Goal: Communication & Community: Answer question/provide support

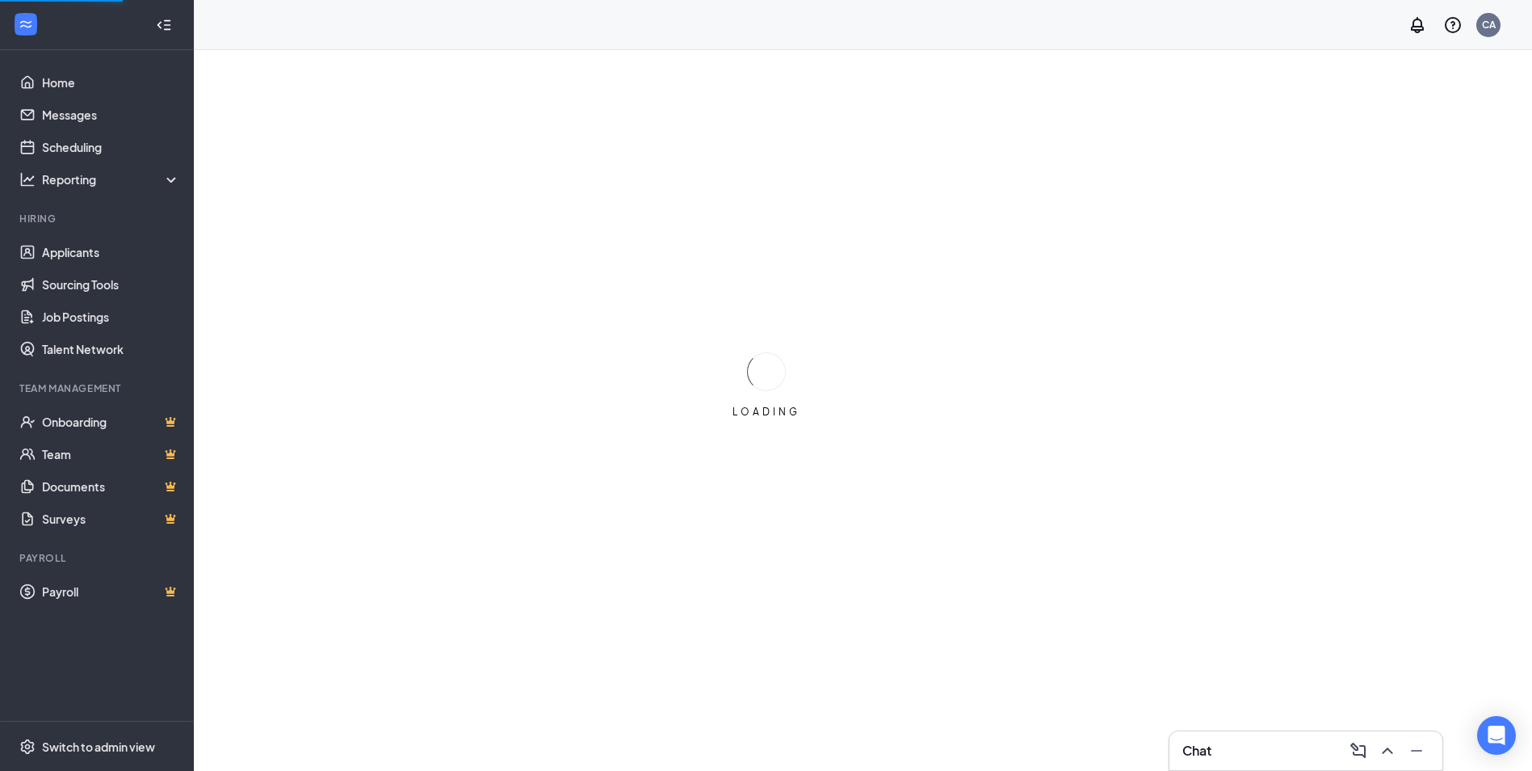
click at [1255, 754] on div "Chat" at bounding box center [1306, 751] width 247 height 26
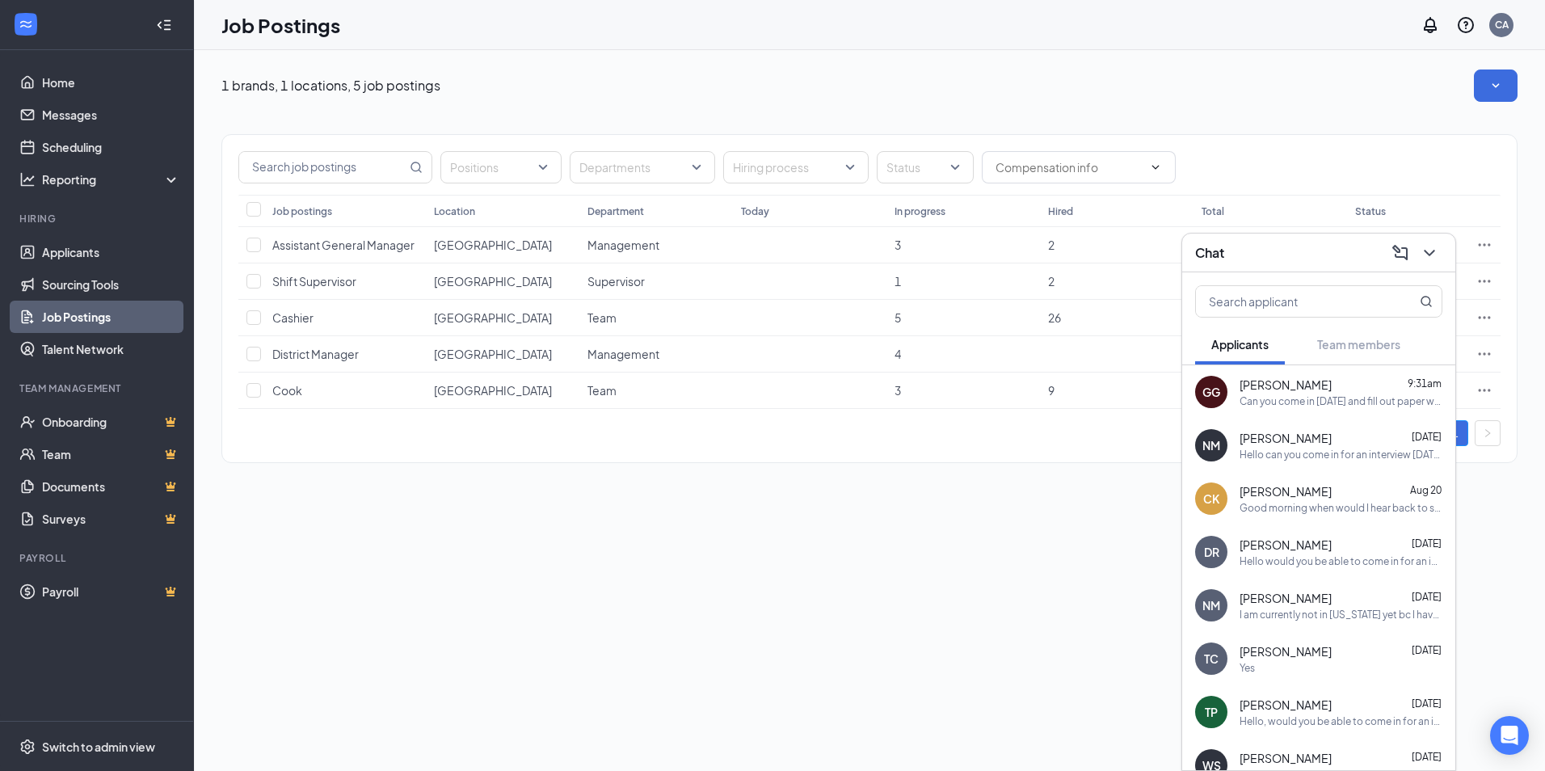
click at [1310, 412] on div "[PERSON_NAME] 9:31am Can you come in [DATE] and fill out paper work? Preferably…" at bounding box center [1318, 391] width 273 height 53
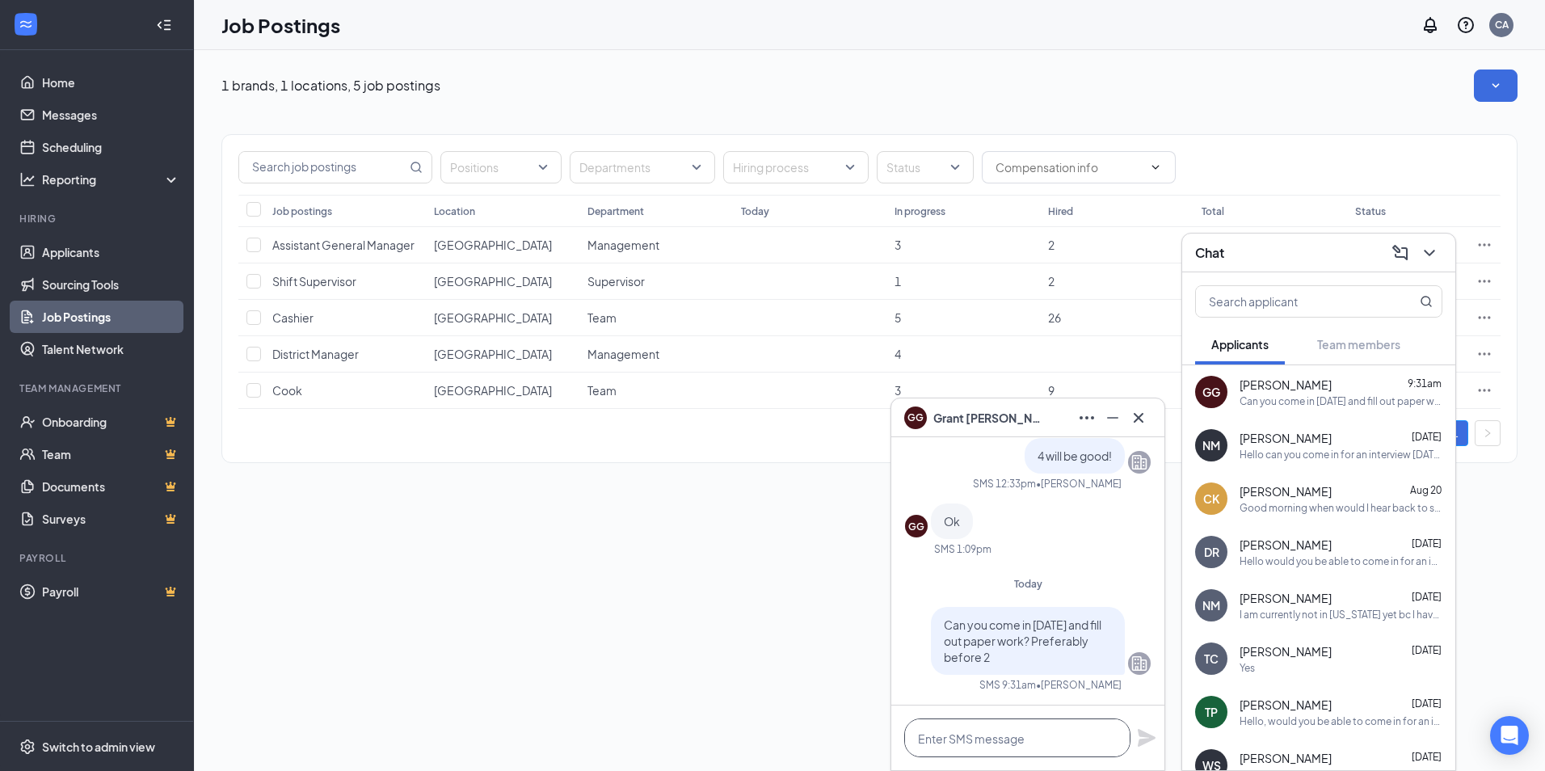
click at [972, 733] on textarea at bounding box center [1017, 737] width 226 height 39
type textarea "i"
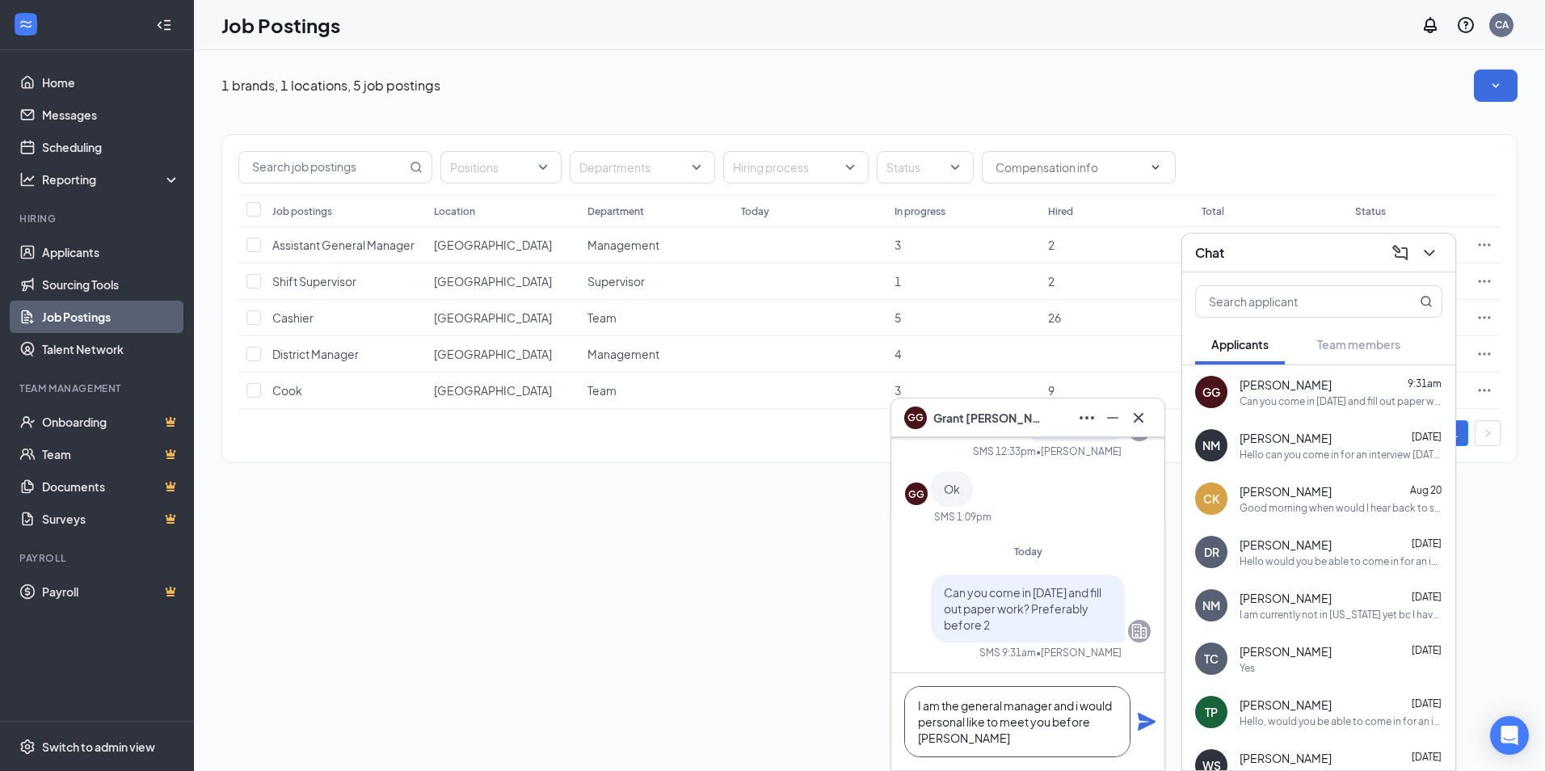
click at [1052, 704] on textarea "I am the general manager and i would personal like to meet you before [PERSON_N…" at bounding box center [1017, 721] width 226 height 71
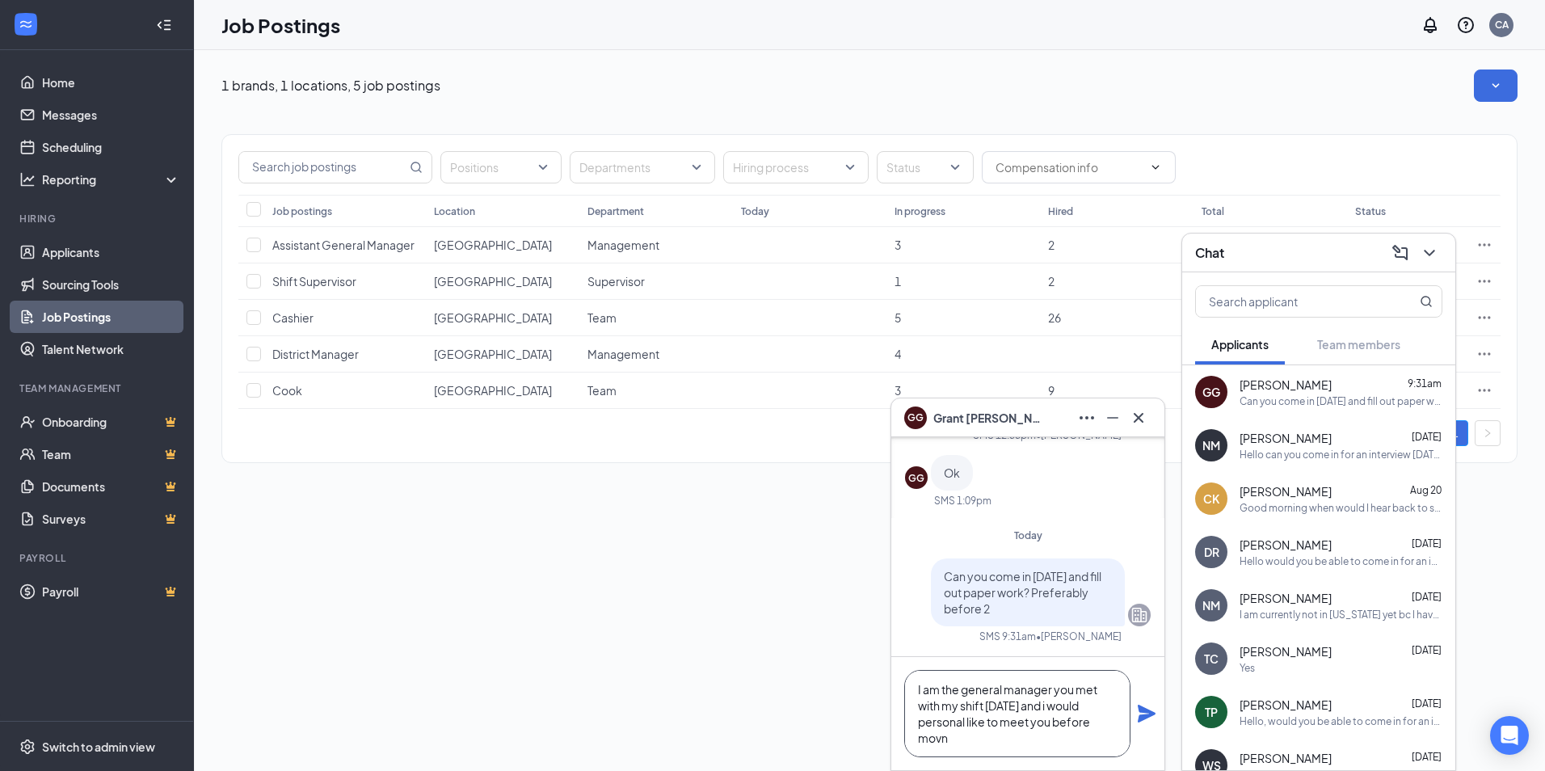
click at [1069, 708] on textarea "I am the general manager you met with my shift [DATE] and i would personal like…" at bounding box center [1017, 713] width 226 height 87
click at [1010, 737] on textarea "I am the general manager you met with my shift [DATE] and I would personal like…" at bounding box center [1017, 713] width 226 height 87
click at [918, 687] on textarea "I am the general manager you met with my shift [DATE] and I would personal like…" at bounding box center [1017, 713] width 226 height 87
click at [1051, 688] on textarea "I am the general manager you met with my shift [DATE] and I would personal like…" at bounding box center [1017, 713] width 226 height 87
click at [986, 702] on textarea "I am the general manager, you met with my shift [DATE] and I would personal lik…" at bounding box center [1017, 713] width 226 height 87
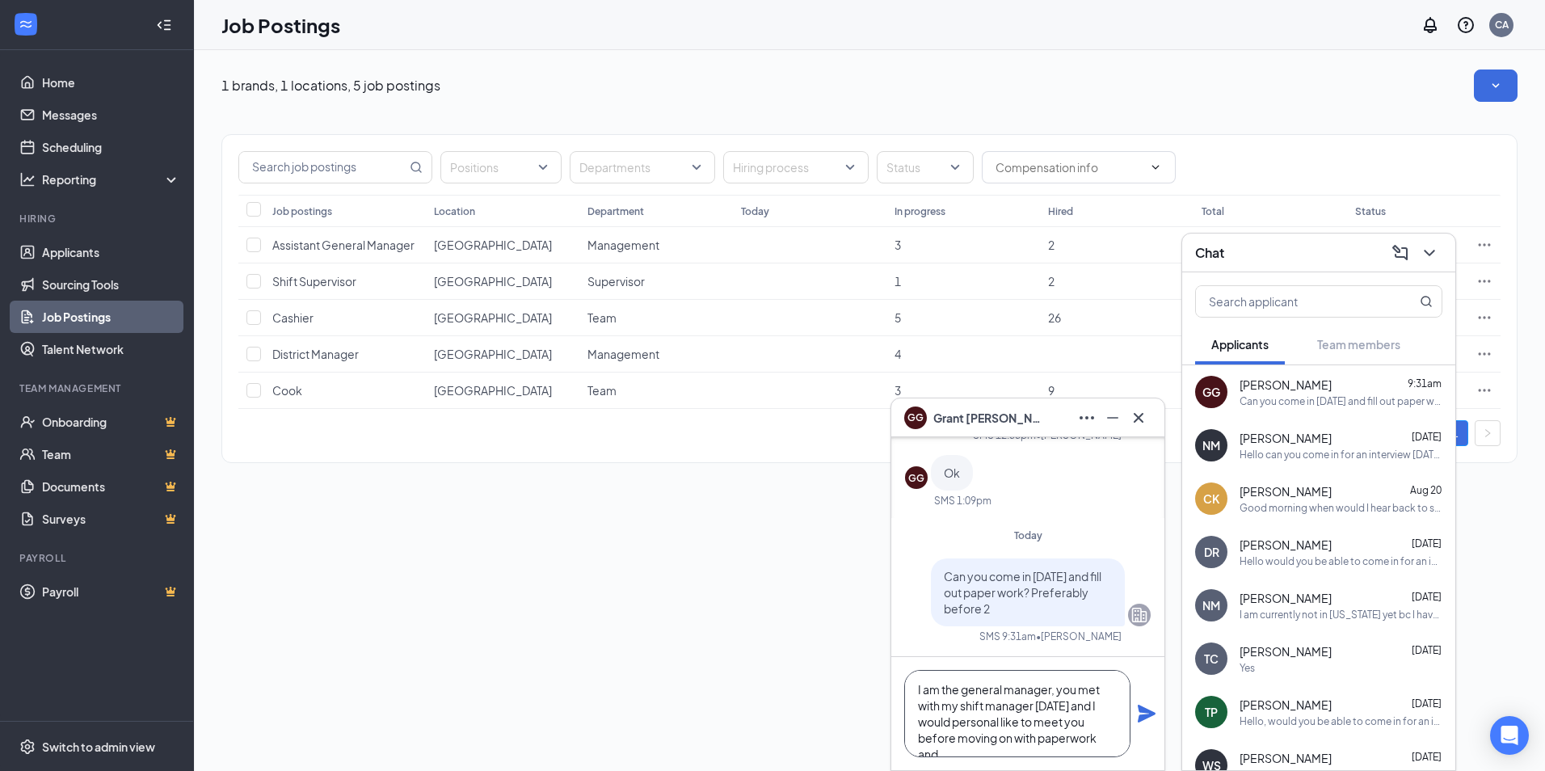
click at [1003, 720] on textarea "I am the general manager, you met with my shift manager [DATE] and I would pers…" at bounding box center [1017, 713] width 226 height 87
click at [1074, 723] on textarea "I am the general manager, you met with my shift manager [DATE] and I would pers…" at bounding box center [1017, 713] width 226 height 87
click at [1078, 722] on textarea "I am the general manager, you met with my shift manager [DATE] and I would pers…" at bounding box center [1017, 713] width 226 height 87
click at [1049, 742] on textarea "I am the general manager, you met with my shift manager [DATE] and I would pers…" at bounding box center [1017, 713] width 226 height 87
click at [1044, 754] on textarea "I am the general manager, you met with my shift manager [DATE] and I would pers…" at bounding box center [1017, 713] width 226 height 87
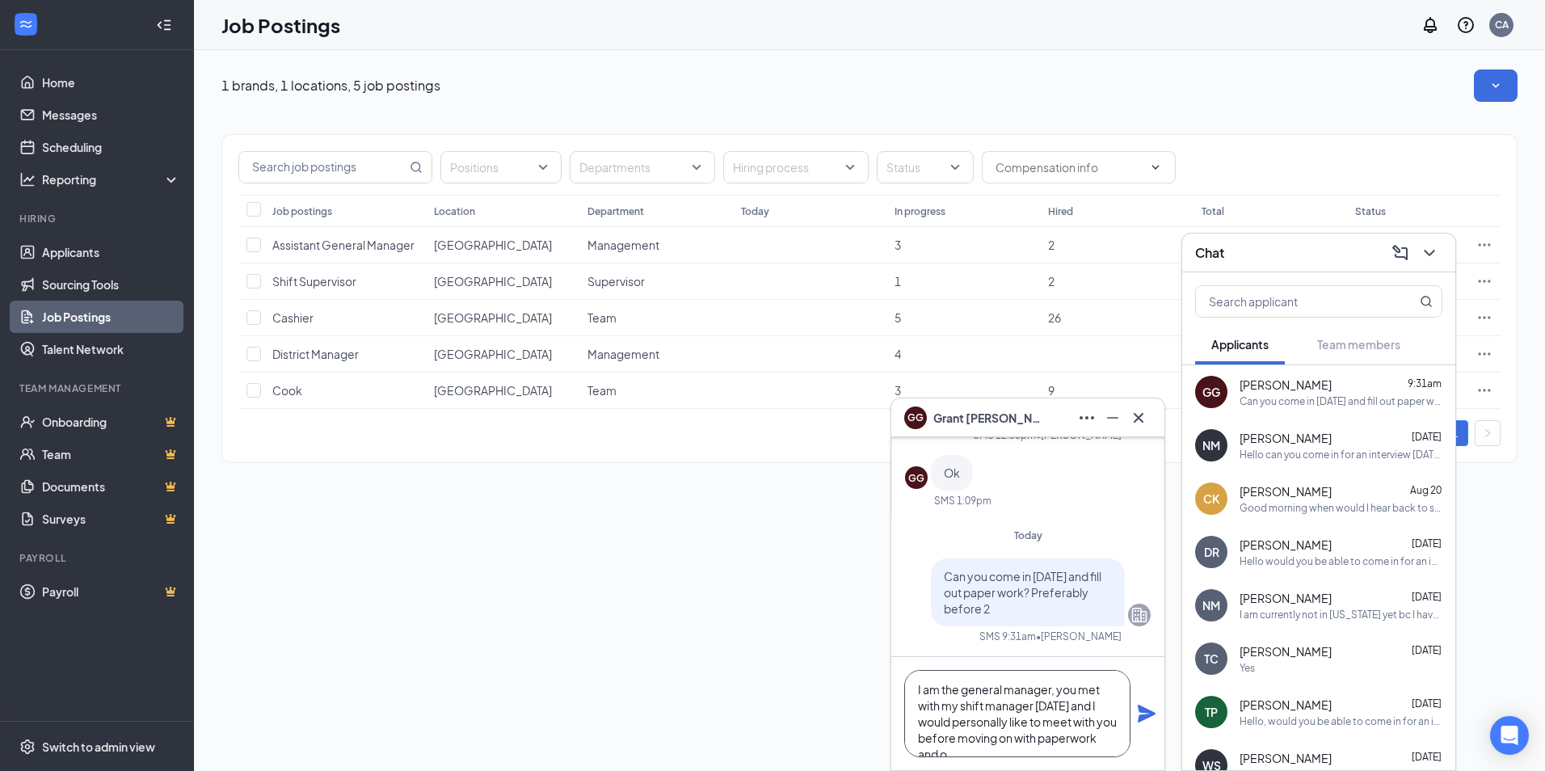
scroll to position [17, 0]
type textarea "I am the general manager, you met with my shift manager [DATE] and I would pers…"
click at [1141, 705] on icon "Plane" at bounding box center [1146, 713] width 19 height 19
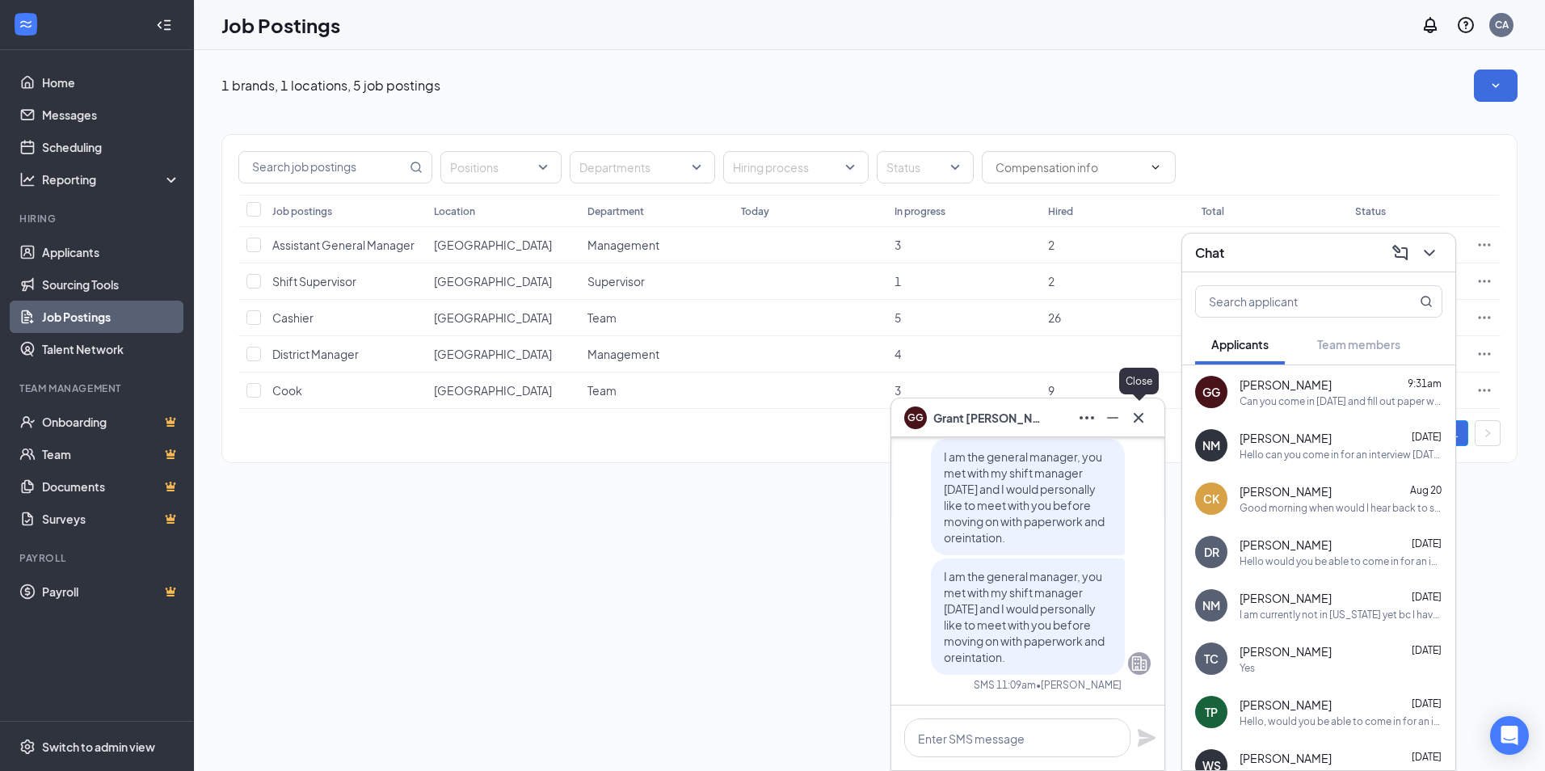
click at [1139, 420] on icon "Cross" at bounding box center [1138, 417] width 19 height 19
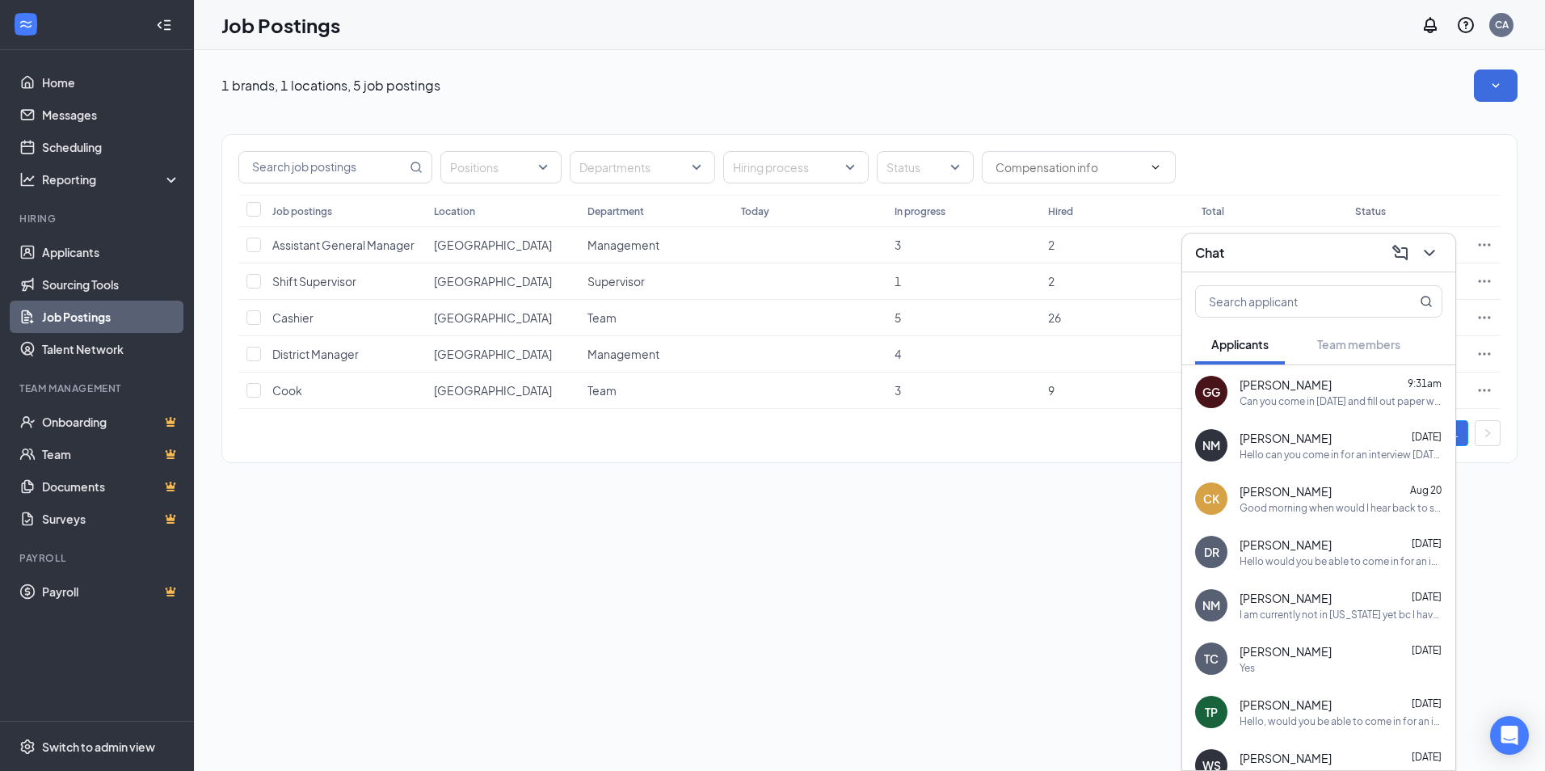
click at [1251, 252] on div "Chat" at bounding box center [1318, 252] width 247 height 25
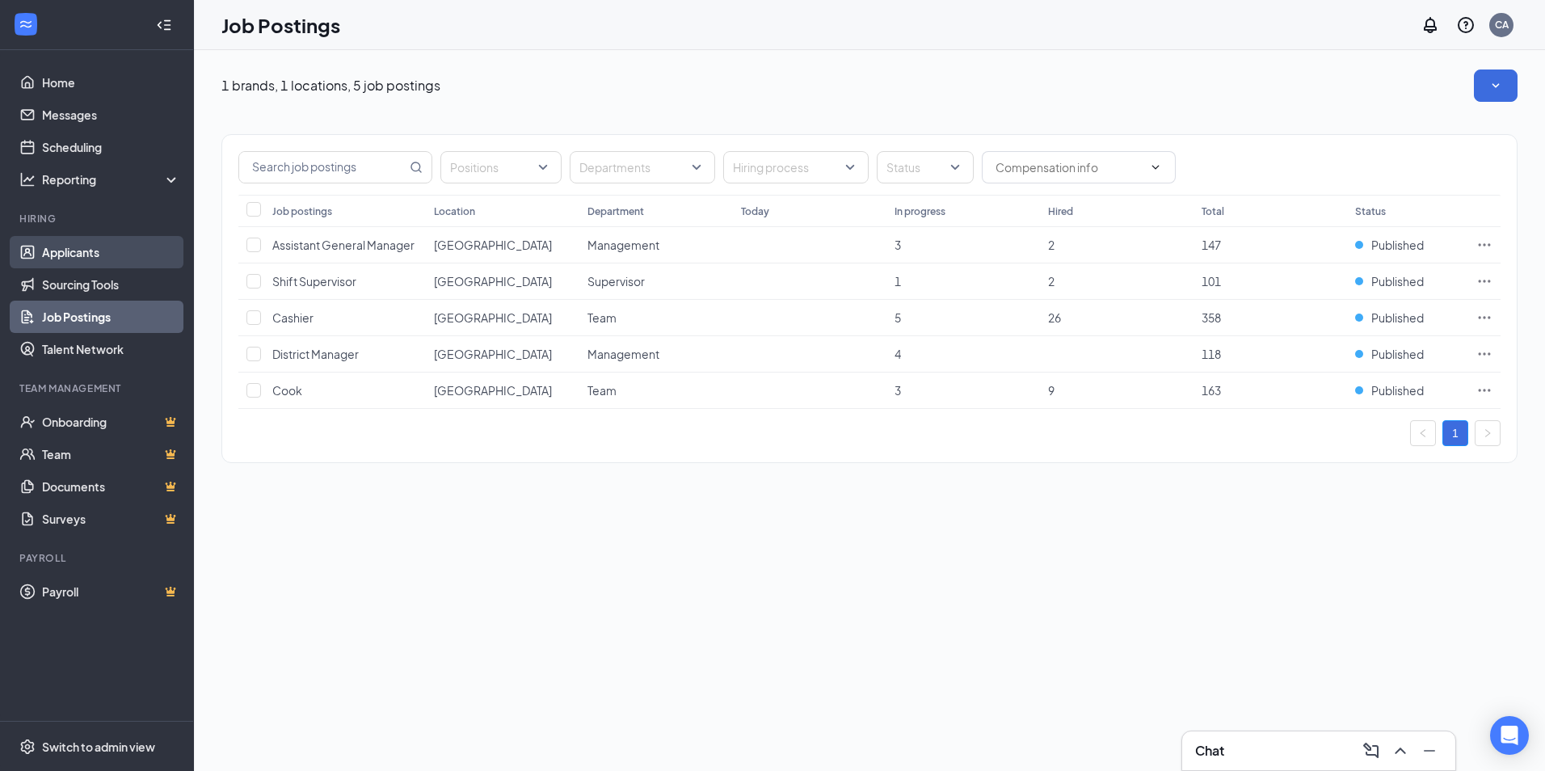
click at [103, 262] on link "Applicants" at bounding box center [111, 252] width 138 height 32
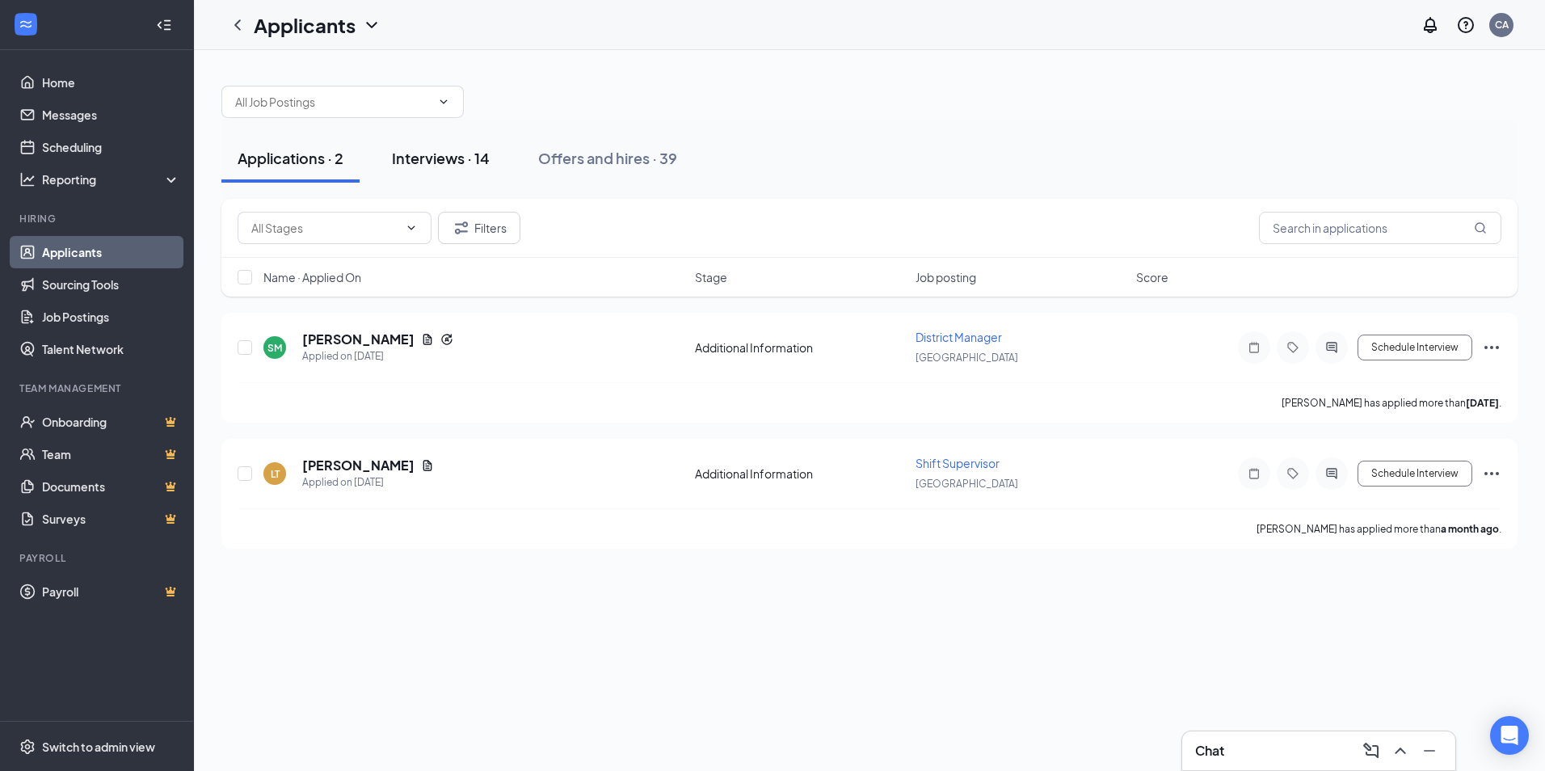
click at [447, 160] on div "Interviews · 14" at bounding box center [441, 158] width 98 height 20
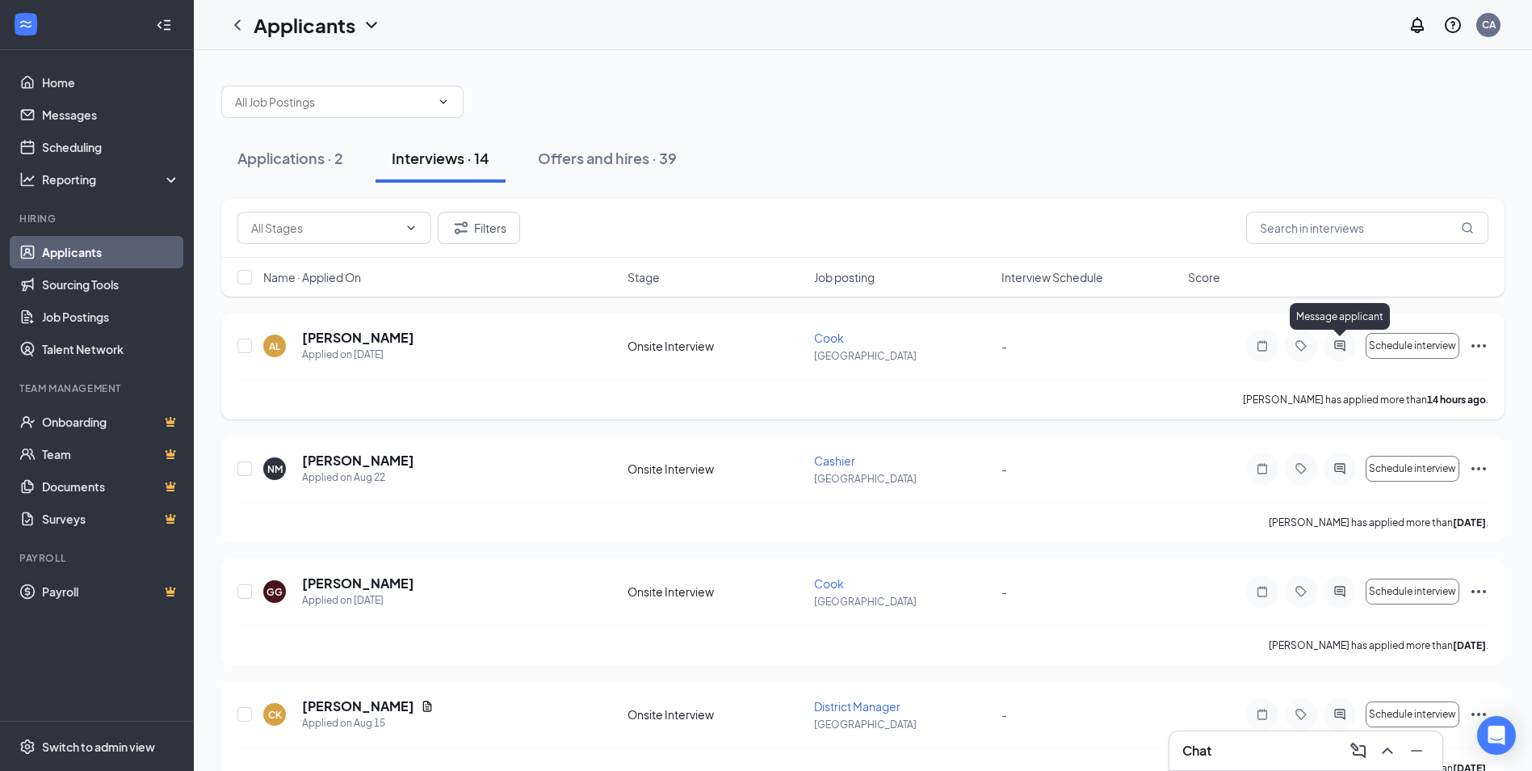
click at [1340, 343] on icon "ActiveChat" at bounding box center [1339, 345] width 11 height 11
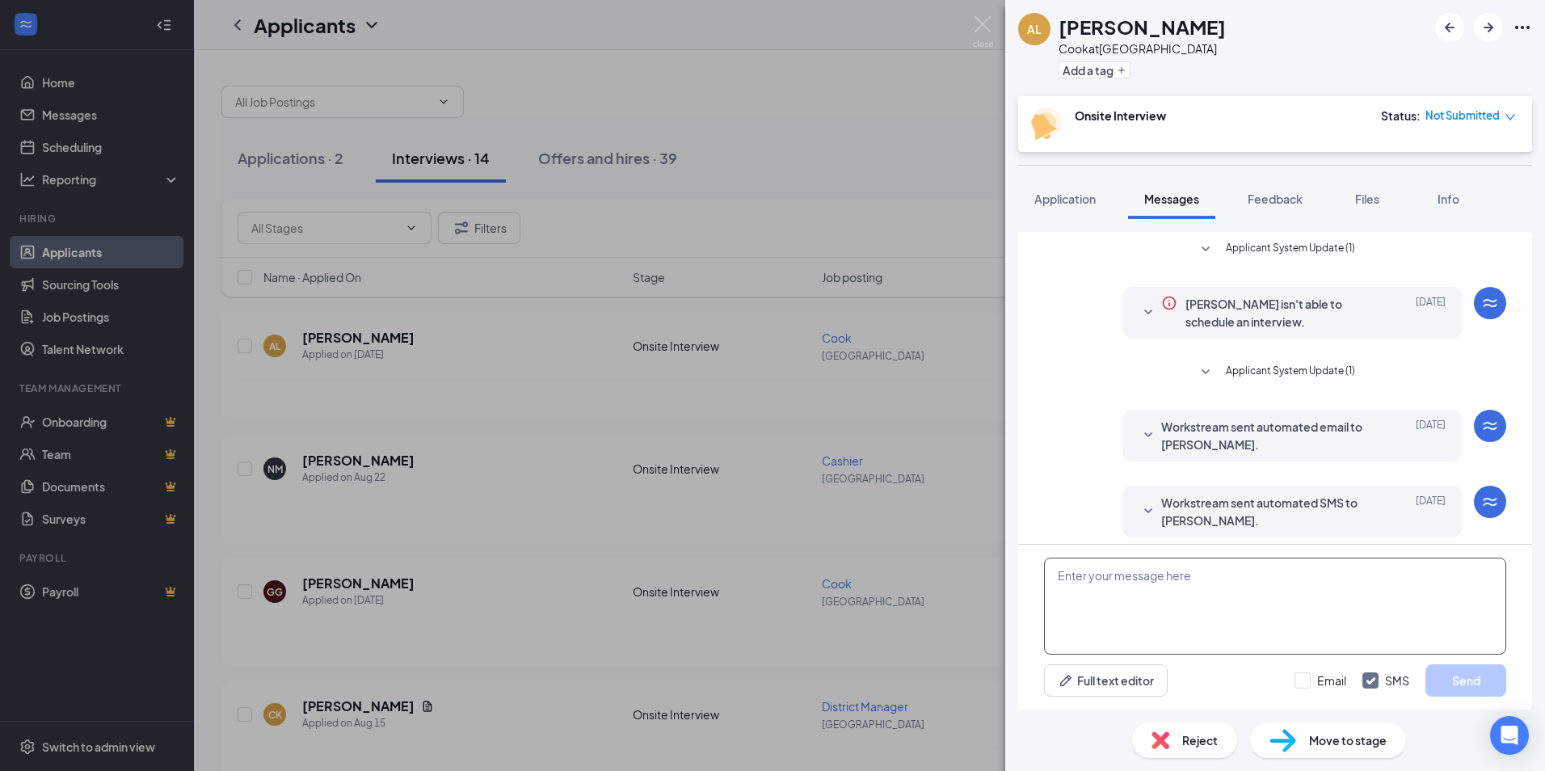
scroll to position [10, 0]
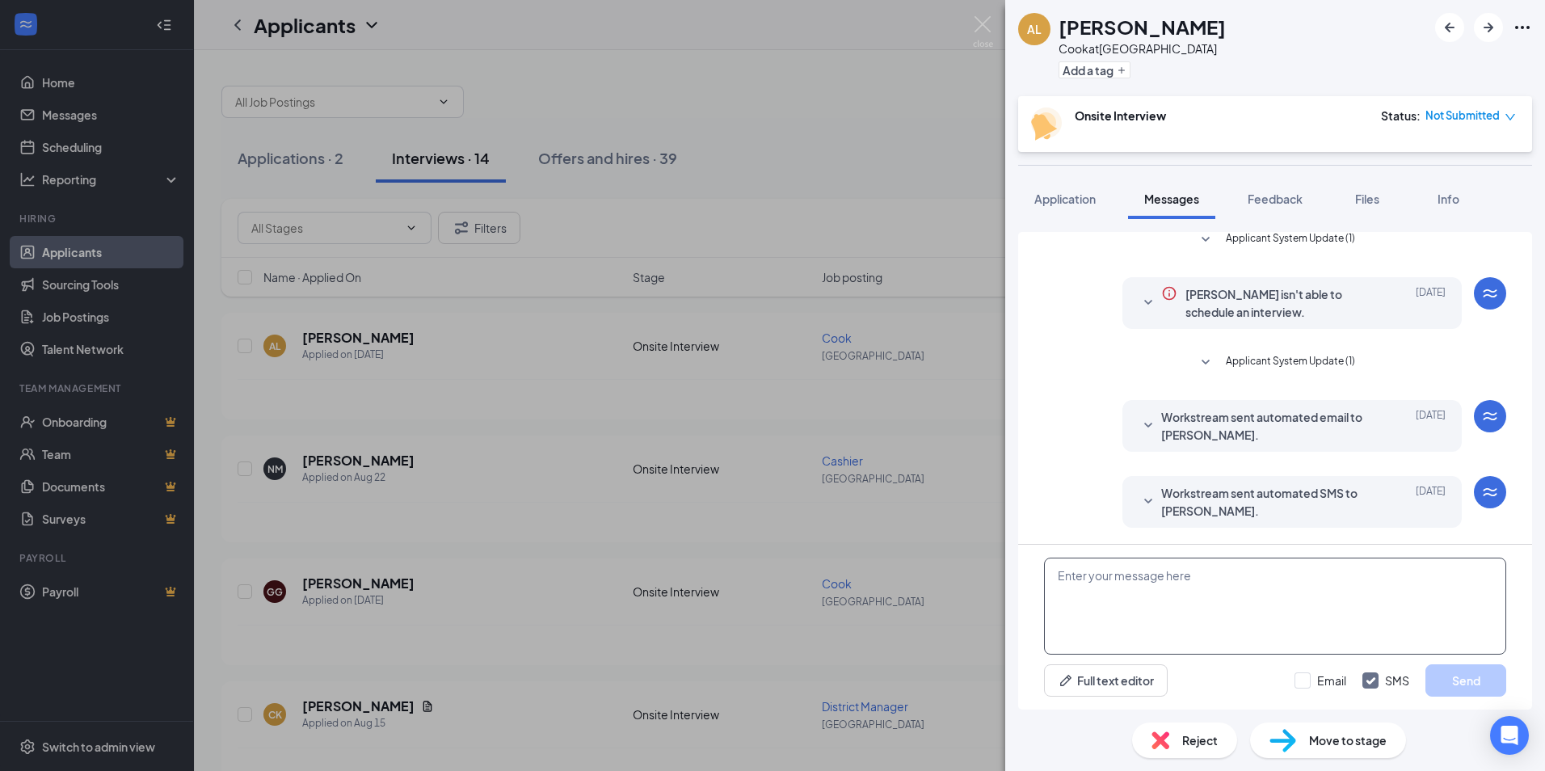
click at [1171, 586] on textarea at bounding box center [1275, 605] width 462 height 97
type textarea "Hello when would you be able to come in for an interview?"
click at [1487, 679] on button "Send" at bounding box center [1465, 680] width 81 height 32
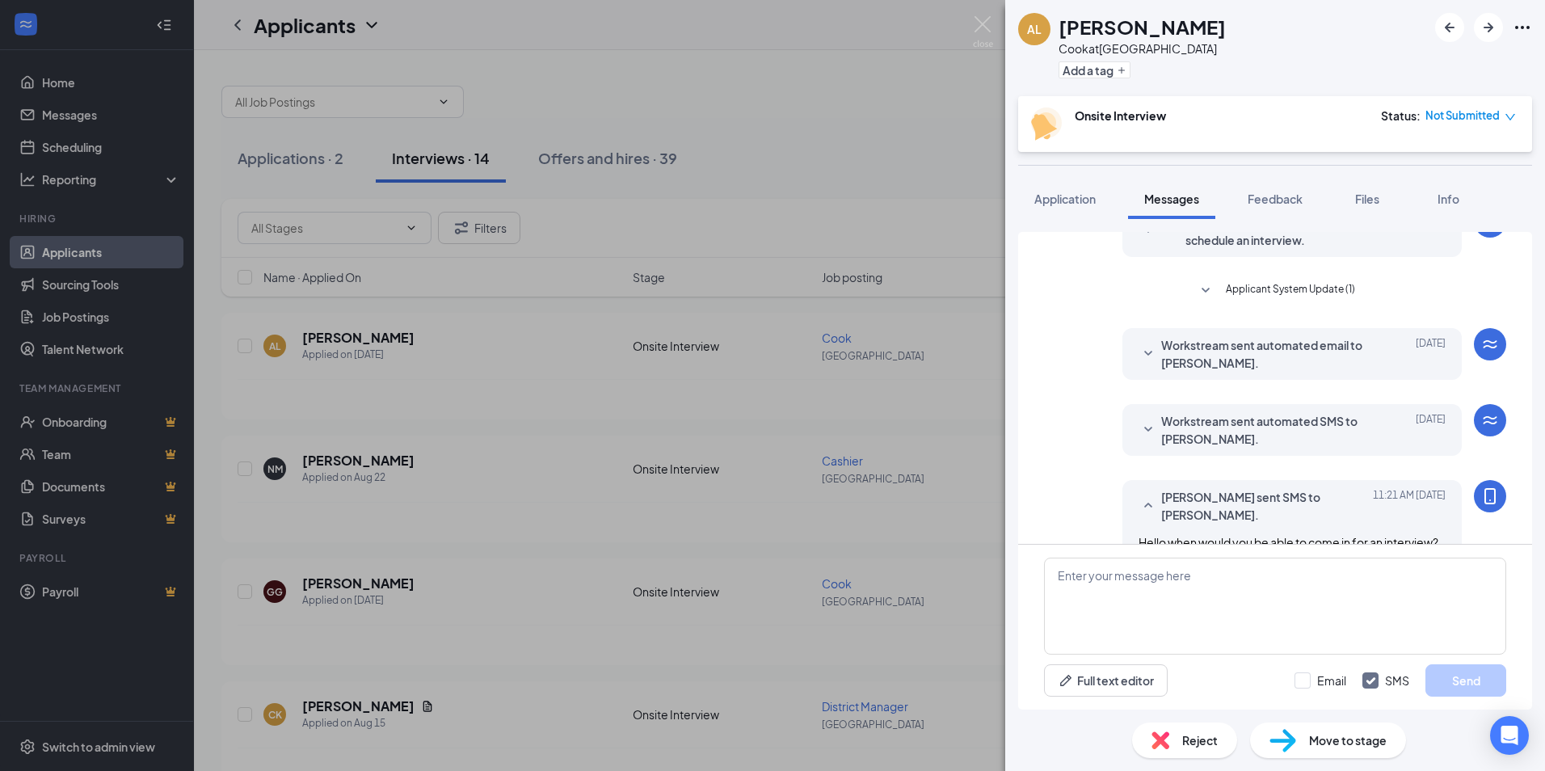
scroll to position [113, 0]
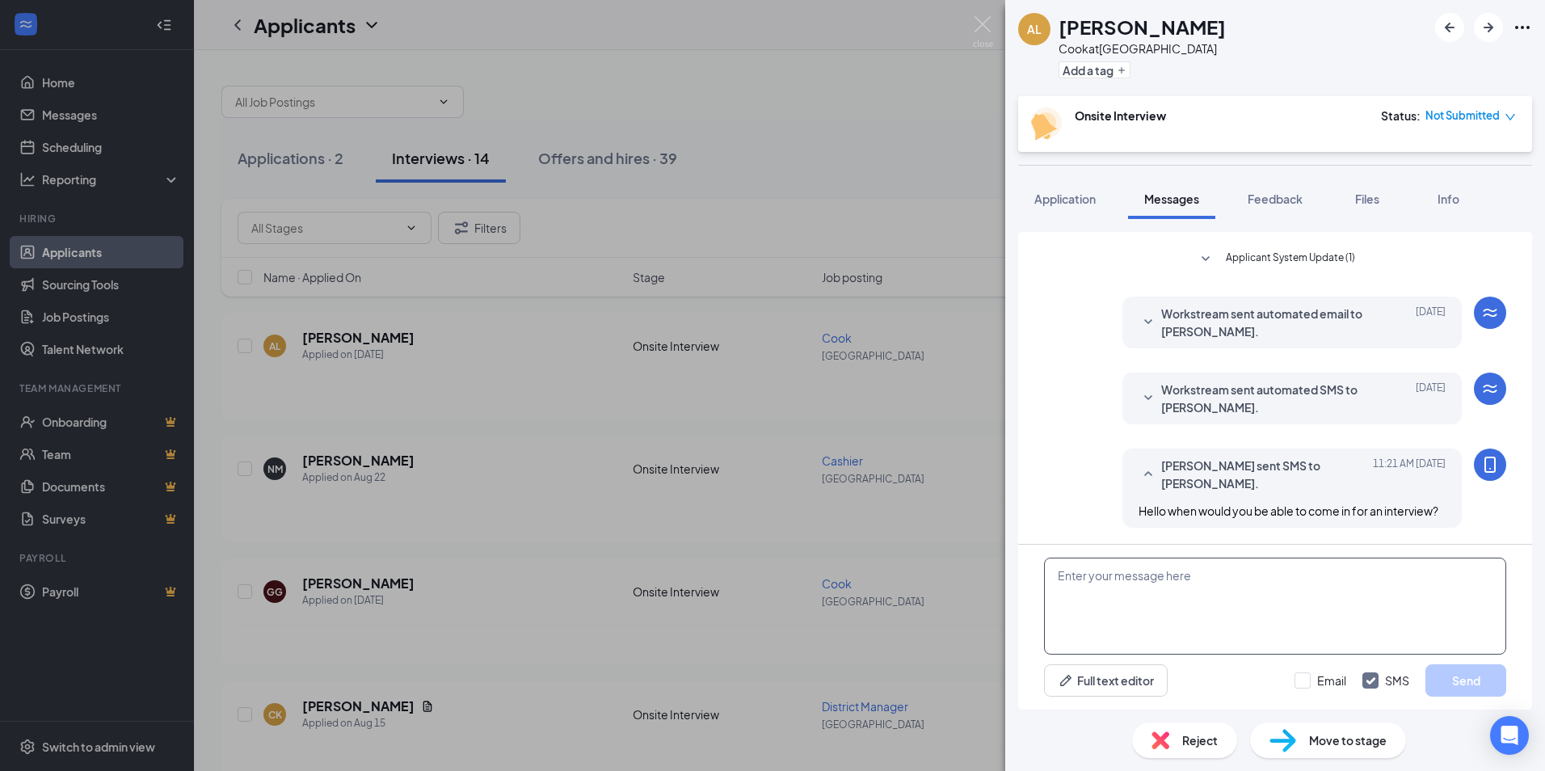
click at [1270, 573] on textarea at bounding box center [1275, 605] width 462 height 97
type textarea "I can do [DATE] at 10am or [DATE] at 2:30pm"
click at [1462, 681] on button "Send" at bounding box center [1465, 680] width 81 height 32
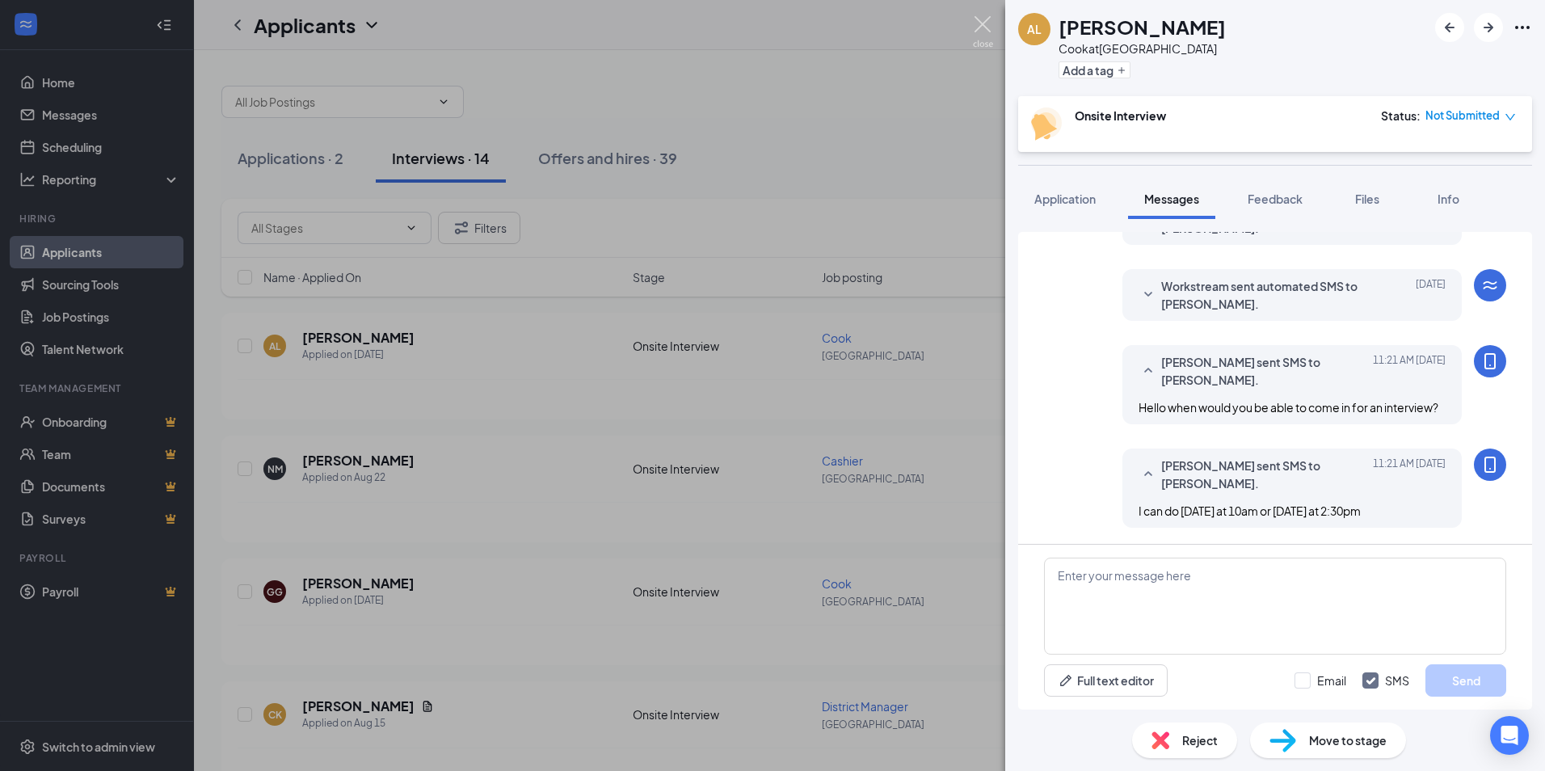
click at [983, 32] on img at bounding box center [983, 32] width 20 height 32
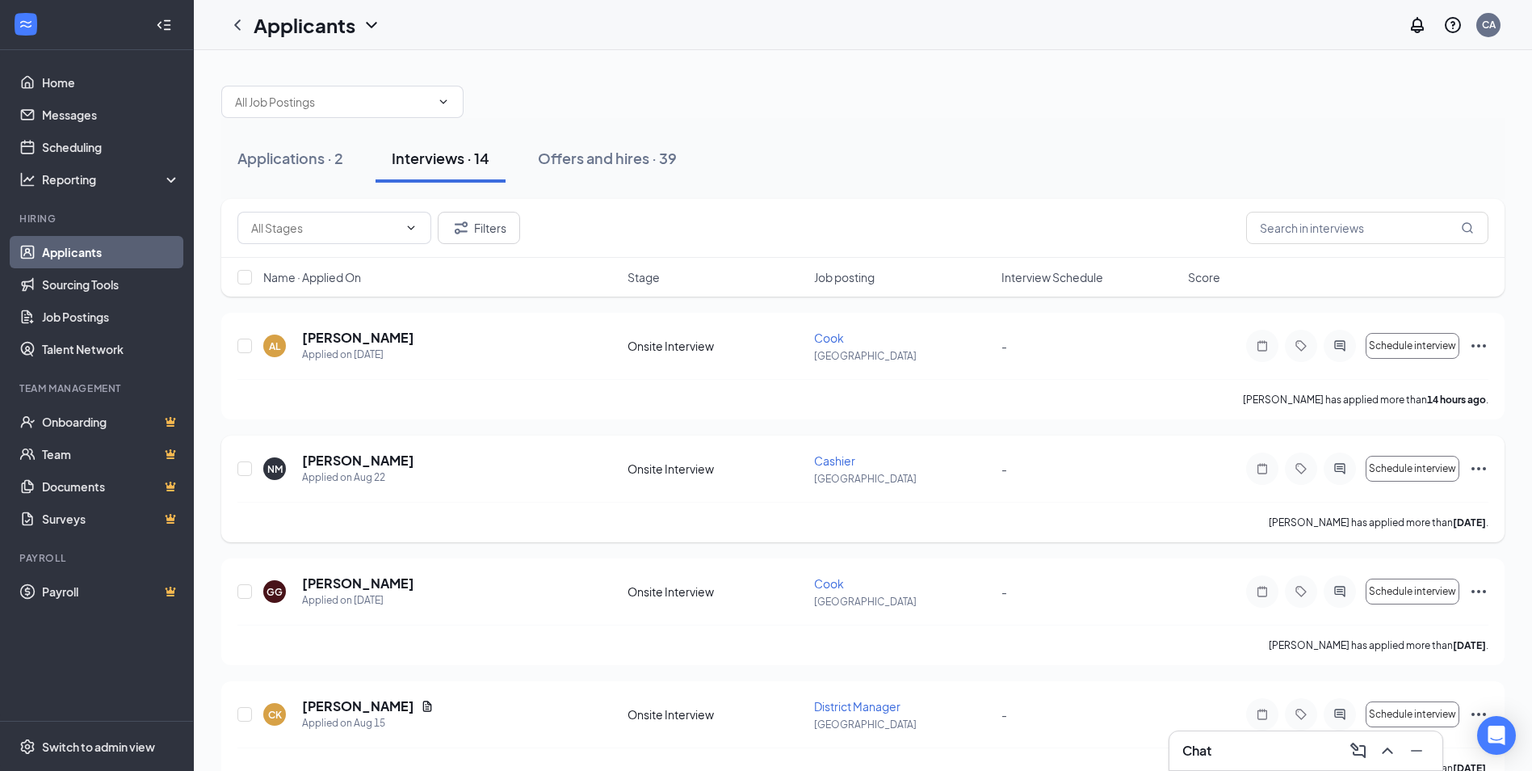
click at [1346, 469] on icon "ActiveChat" at bounding box center [1339, 468] width 19 height 13
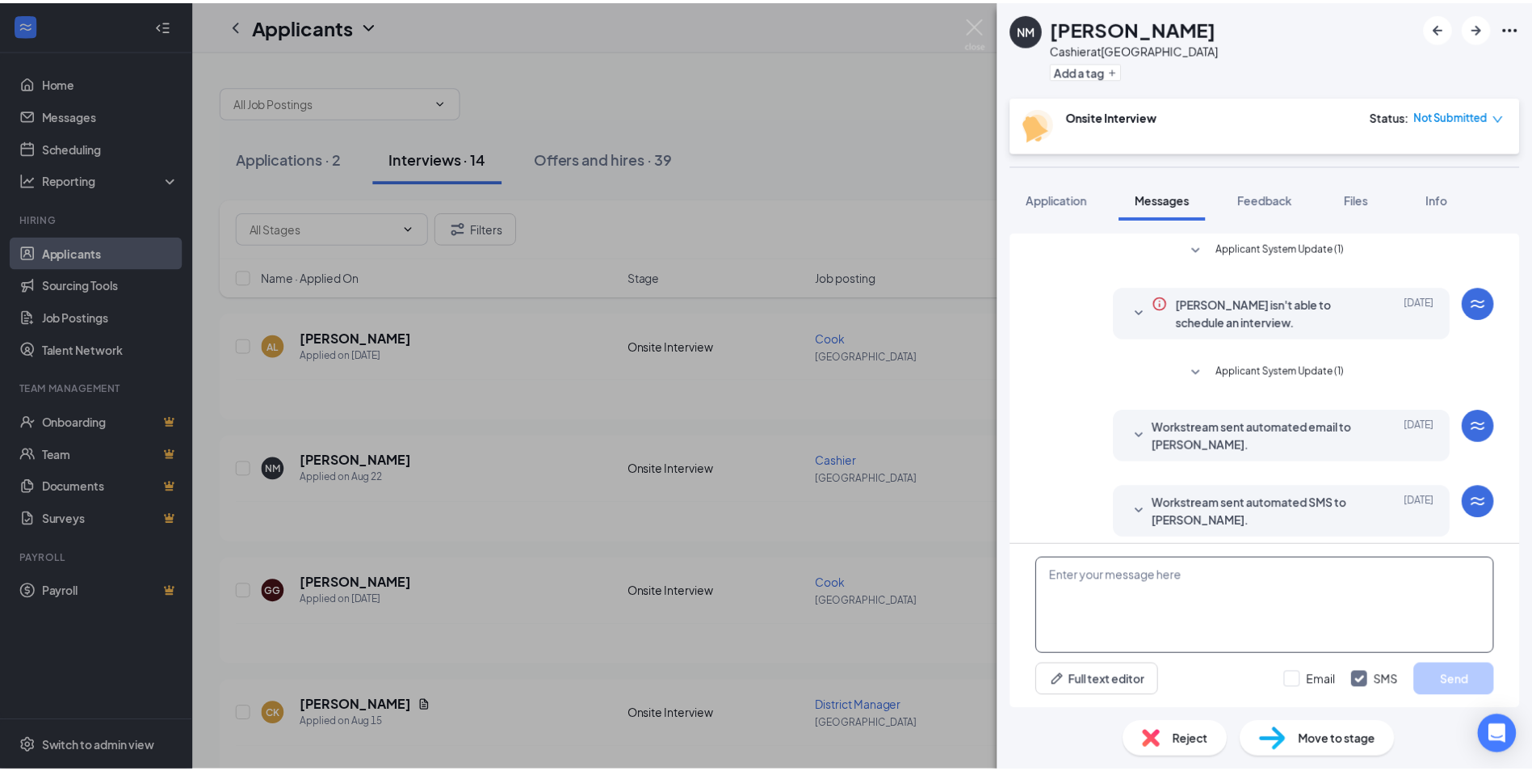
scroll to position [216, 0]
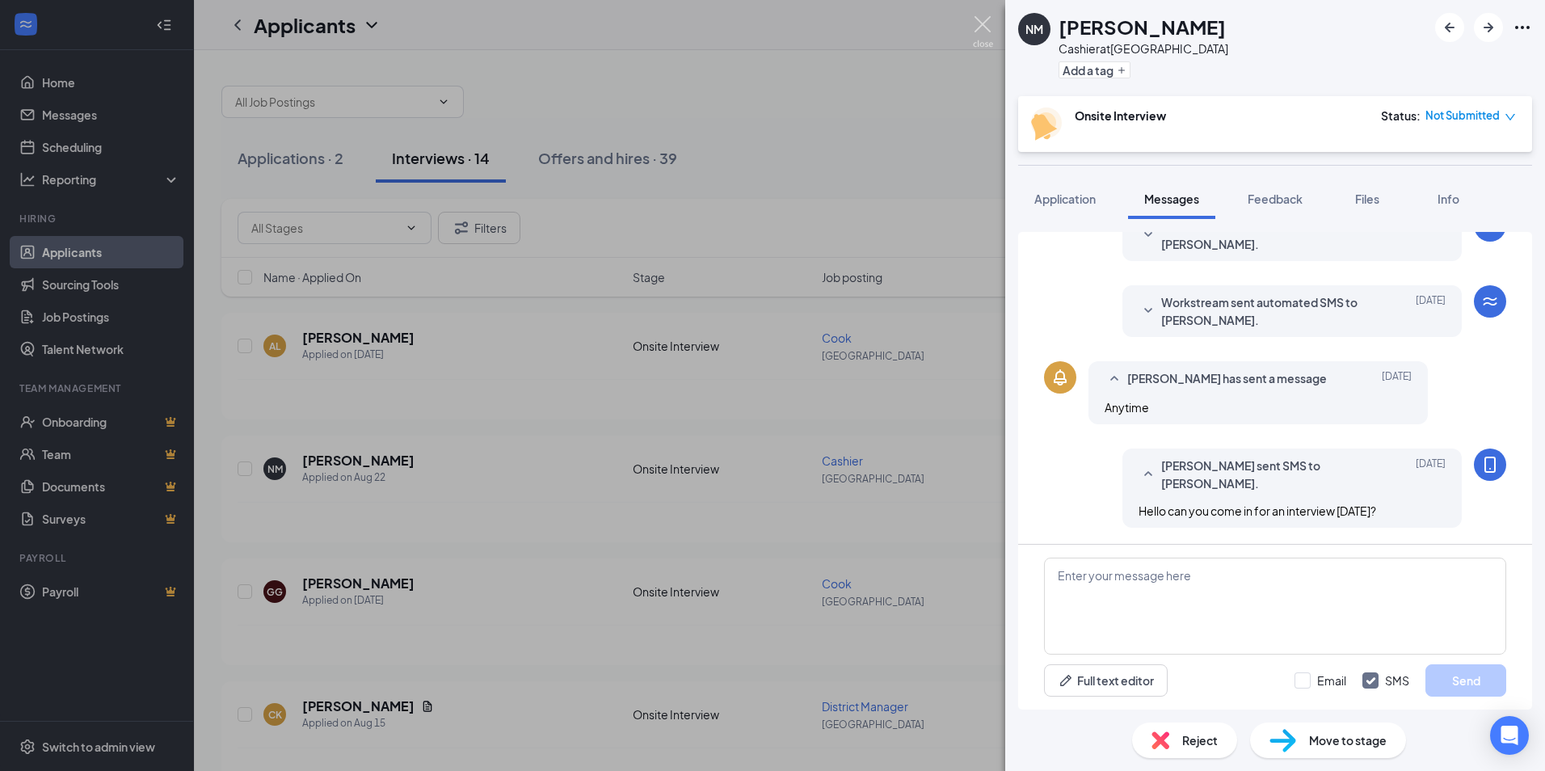
click at [978, 19] on img at bounding box center [983, 32] width 20 height 32
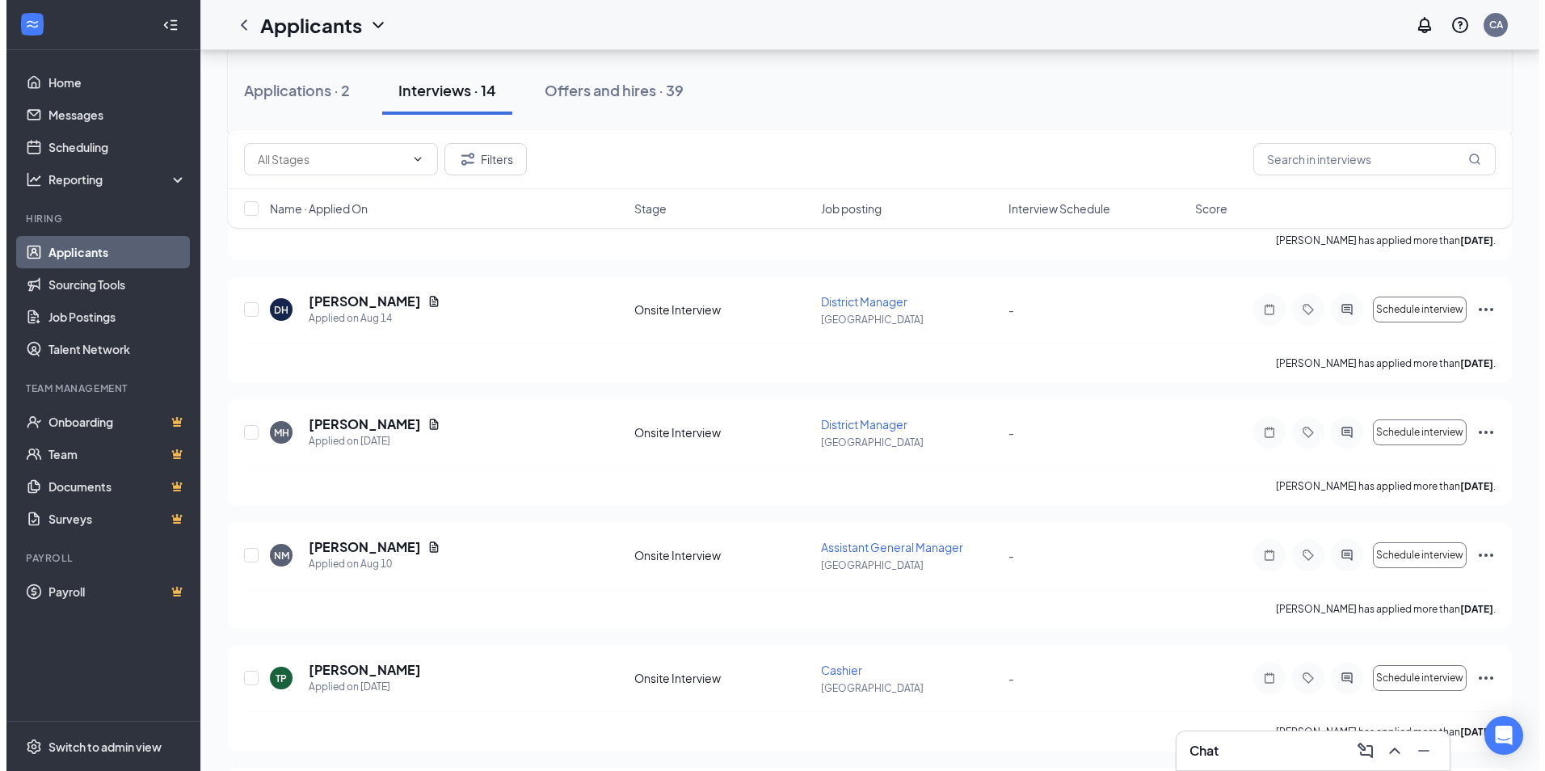
scroll to position [565, 0]
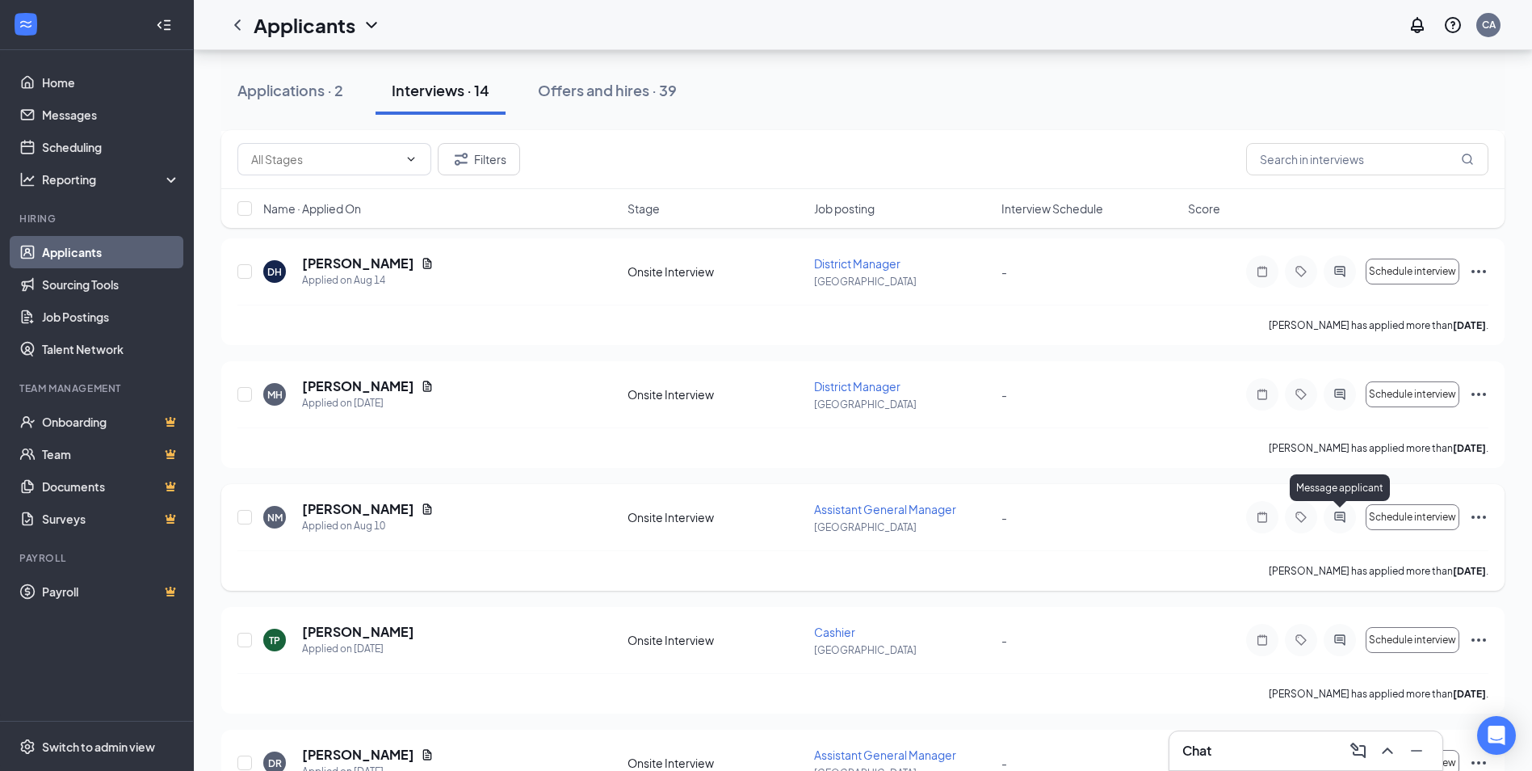
click at [1337, 519] on icon "ActiveChat" at bounding box center [1339, 517] width 19 height 13
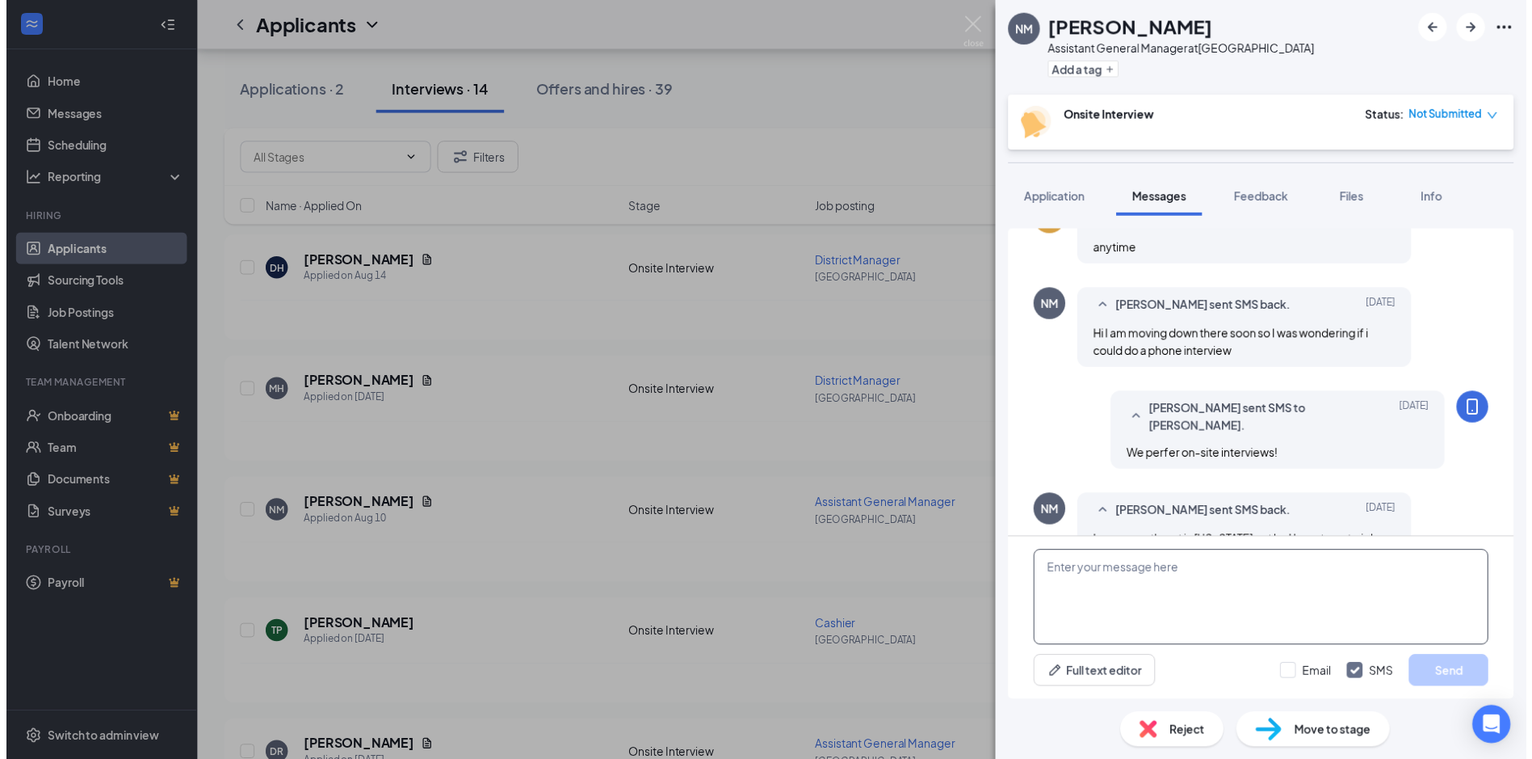
scroll to position [415, 0]
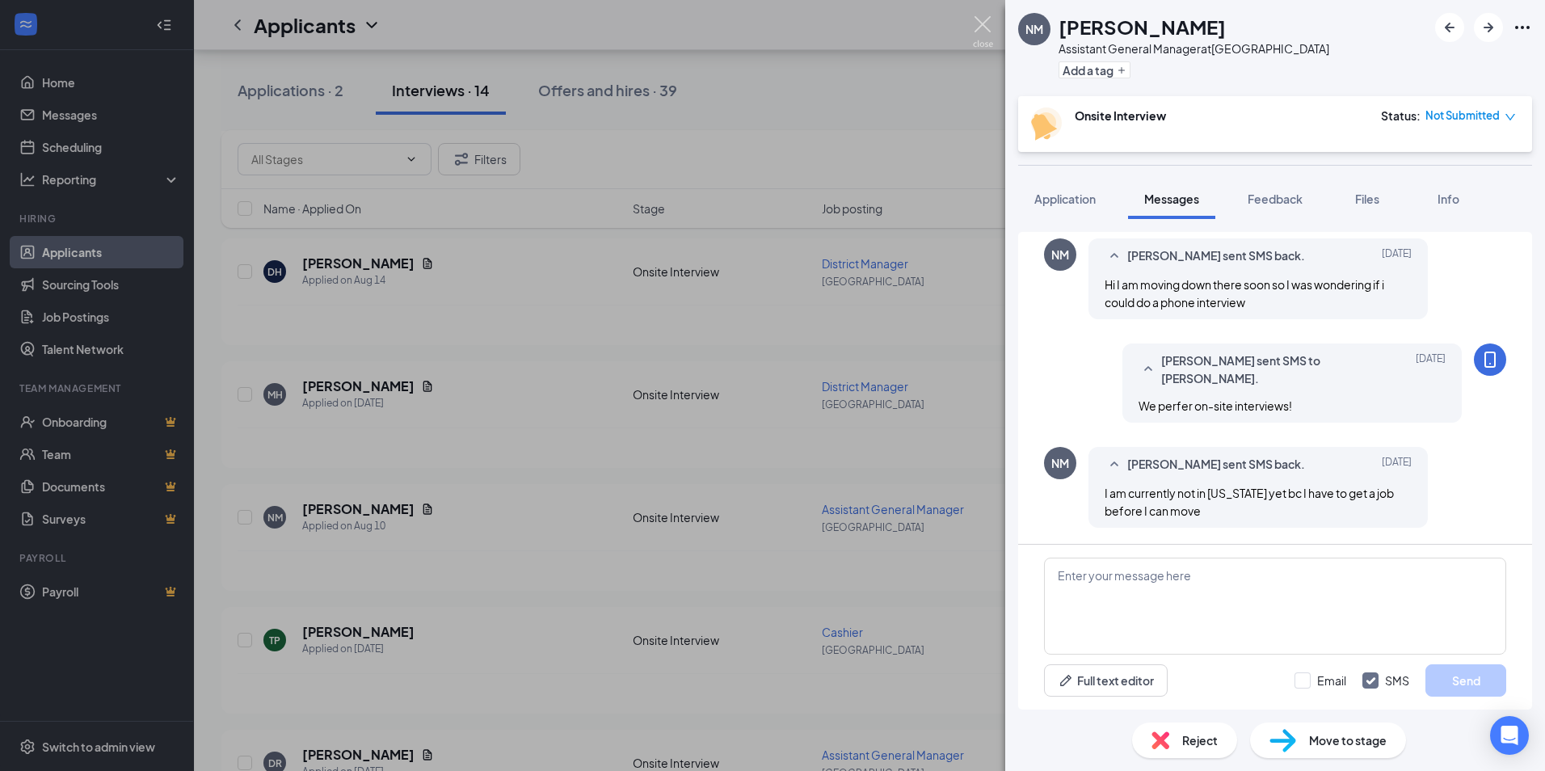
click at [979, 20] on img at bounding box center [983, 32] width 20 height 32
